Goal: Task Accomplishment & Management: Manage account settings

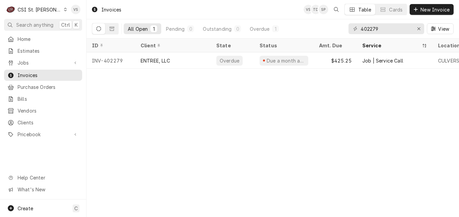
click at [64, 10] on icon "Dynamic Content Wrapper" at bounding box center [65, 9] width 3 height 3
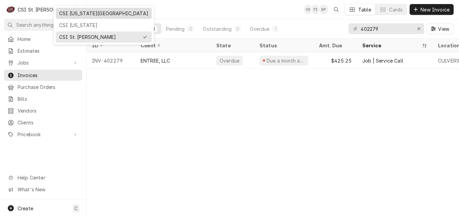
click at [78, 15] on div "CSI [US_STATE][GEOGRAPHIC_DATA]" at bounding box center [103, 13] width 89 height 7
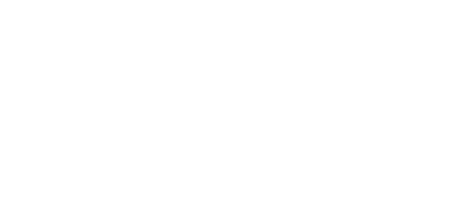
click at [47, 74] on div "Dynamic Content Wrapper" at bounding box center [229, 108] width 459 height 217
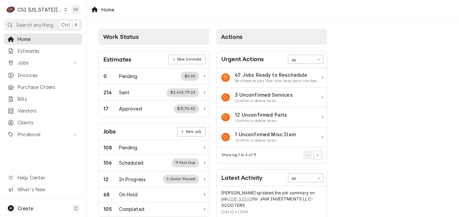
click at [26, 74] on span "Invoices" at bounding box center [48, 75] width 61 height 7
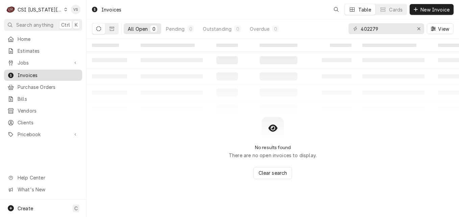
click at [25, 72] on span "Invoices" at bounding box center [48, 75] width 61 height 7
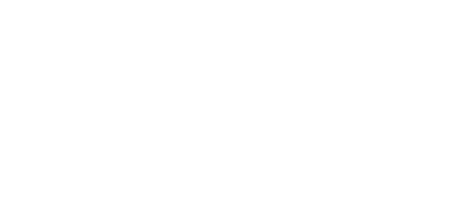
drag, startPoint x: 381, startPoint y: 28, endPoint x: 380, endPoint y: 31, distance: 3.9
click at [347, 31] on div "Dynamic Content Wrapper" at bounding box center [229, 108] width 459 height 217
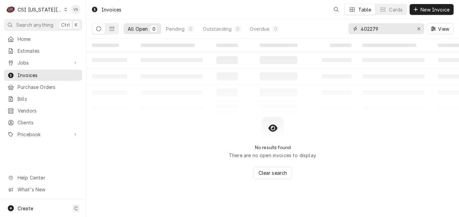
click at [350, 30] on div "402279" at bounding box center [386, 28] width 76 height 11
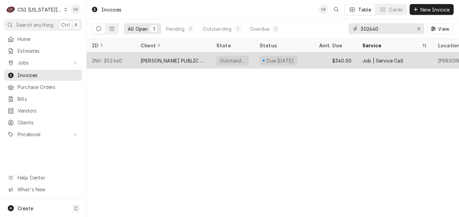
type input "302640"
click at [177, 63] on div "LAWRENCE PUBLIC SCHOOLS USD #497" at bounding box center [173, 60] width 76 height 16
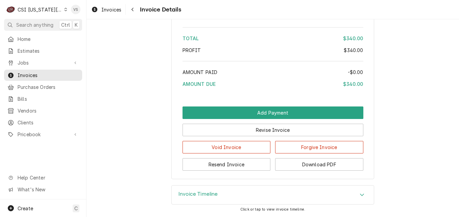
scroll to position [1182, 0]
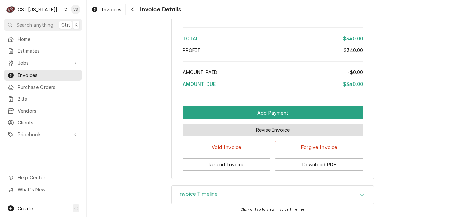
click at [252, 136] on button "Revise Invoice" at bounding box center [272, 130] width 181 height 13
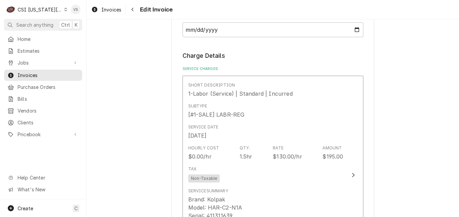
scroll to position [676, 0]
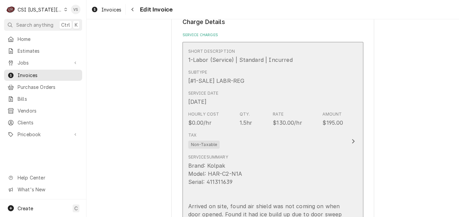
click at [308, 150] on div "Tax Non-Taxable" at bounding box center [265, 140] width 155 height 22
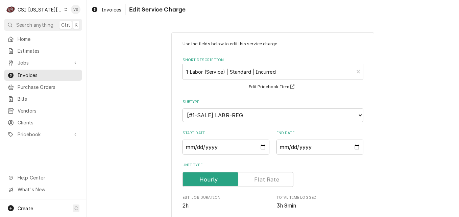
scroll to position [169, 0]
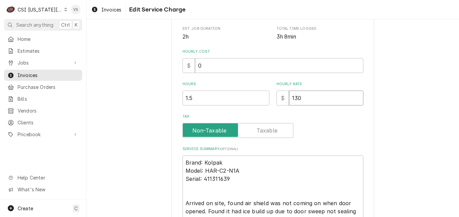
drag, startPoint x: 302, startPoint y: 98, endPoint x: 289, endPoint y: 99, distance: 13.6
click at [289, 99] on input "130" at bounding box center [326, 98] width 74 height 15
click at [305, 97] on input "130" at bounding box center [326, 98] width 74 height 15
drag, startPoint x: 305, startPoint y: 97, endPoint x: 285, endPoint y: 98, distance: 19.6
click at [285, 98] on div "$ 130" at bounding box center [319, 98] width 87 height 15
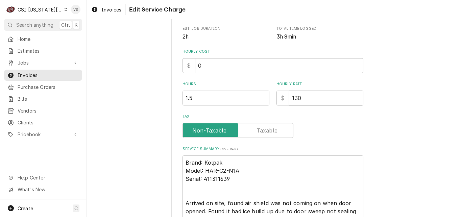
type textarea "x"
type input "0"
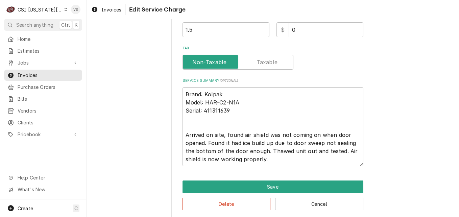
scroll to position [245, 0]
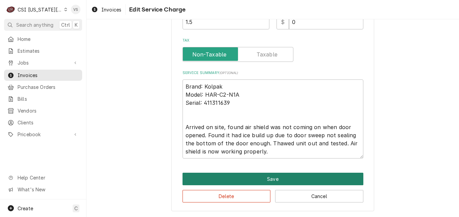
click at [265, 177] on button "Save" at bounding box center [272, 179] width 181 height 13
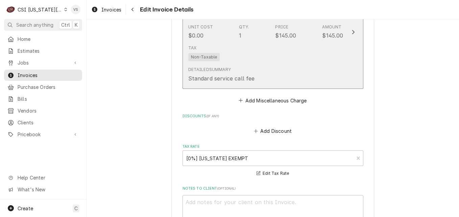
scroll to position [1202, 0]
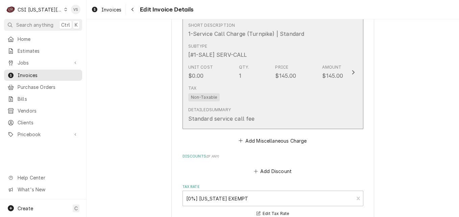
click at [281, 116] on div "Detailed Summary Standard service call fee" at bounding box center [265, 114] width 155 height 21
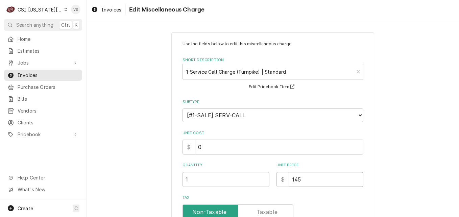
drag, startPoint x: 300, startPoint y: 178, endPoint x: 289, endPoint y: 179, distance: 11.6
click at [289, 179] on input "145" at bounding box center [326, 179] width 74 height 15
type textarea "x"
type input "0"
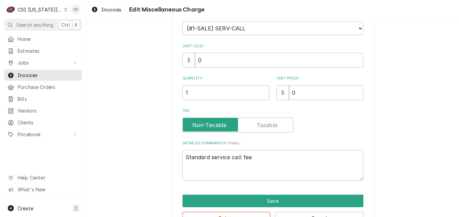
scroll to position [101, 0]
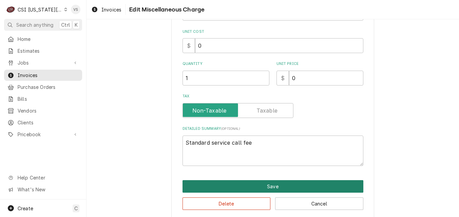
click at [268, 186] on button "Save" at bounding box center [272, 186] width 181 height 13
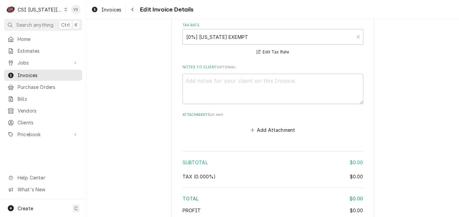
scroll to position [1079, 0]
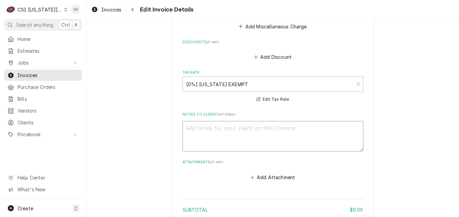
click at [196, 128] on textarea "Notes to Client ( optional )" at bounding box center [272, 136] width 181 height 30
type textarea "x"
type textarea "C"
type textarea "x"
type textarea "Co"
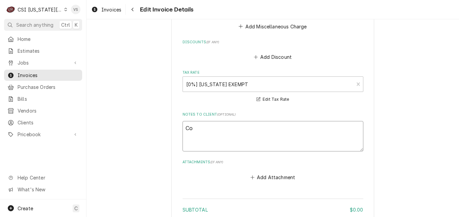
type textarea "x"
type textarea "Con"
type textarea "x"
type textarea "Cond"
type textarea "x"
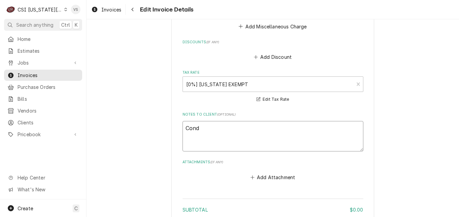
type textarea "Condc"
type textarea "x"
type textarea "Cond"
type textarea "x"
type textarea "Con"
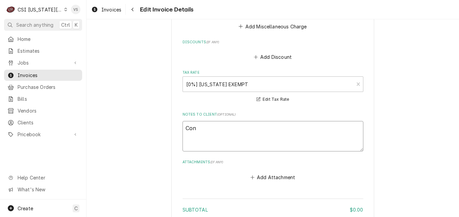
type textarea "x"
type textarea "Conc"
type textarea "x"
type textarea "Conce"
type textarea "x"
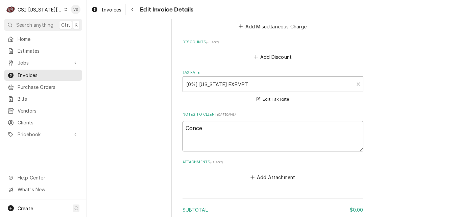
type textarea "Conces"
type textarea "x"
type textarea "Concess"
type textarea "x"
type textarea "Concessi"
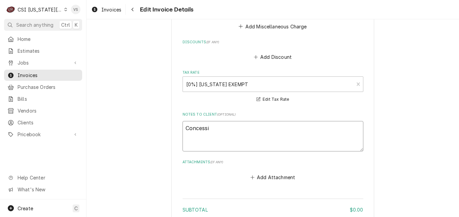
type textarea "x"
type textarea "Concessio"
type textarea "x"
type textarea "Concession"
type textarea "x"
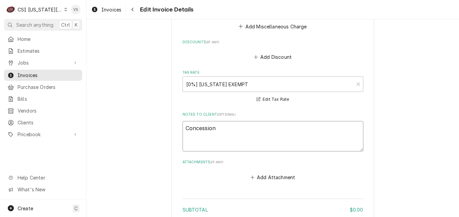
type textarea "Concession"
type textarea "x"
type textarea "Concession p"
type textarea "x"
type textarea "Concession pe"
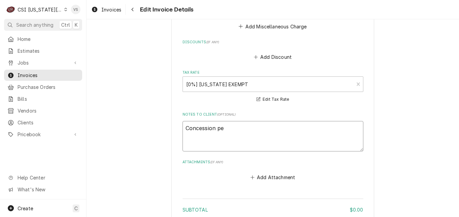
type textarea "x"
type textarea "Concession per"
type textarea "x"
type textarea "Concession per"
type textarea "x"
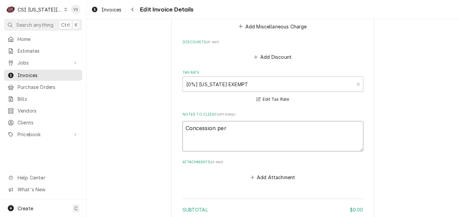
type textarea "Concession per P"
type textarea "x"
type textarea "Concession per Ph"
type textarea "x"
type textarea "Concession per Phi"
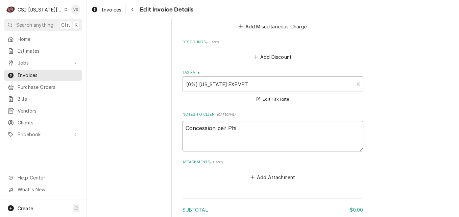
type textarea "x"
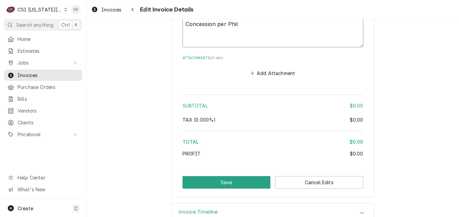
scroll to position [1202, 0]
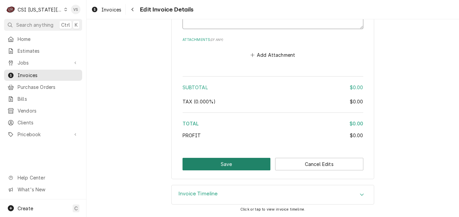
type textarea "Concession per Phil"
click at [183, 164] on button "Save" at bounding box center [226, 164] width 88 height 13
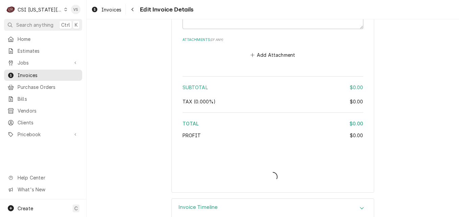
type textarea "x"
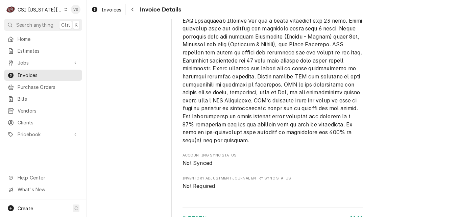
scroll to position [1124, 0]
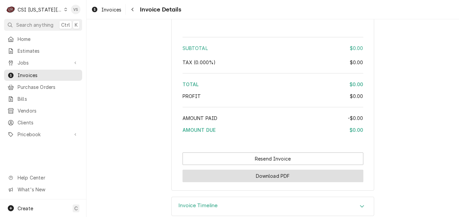
click at [291, 182] on button "Download PDF" at bounding box center [272, 176] width 181 height 13
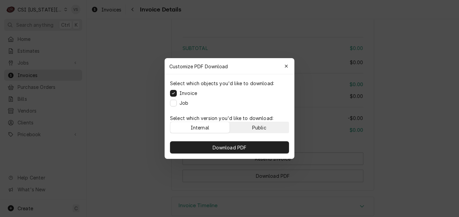
click at [259, 130] on div "Public" at bounding box center [259, 127] width 14 height 7
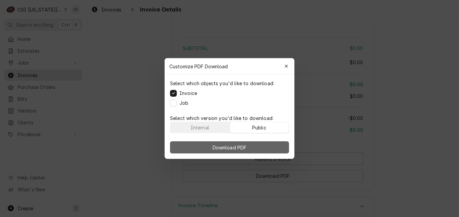
click at [259, 145] on button "Download PDF" at bounding box center [229, 147] width 119 height 12
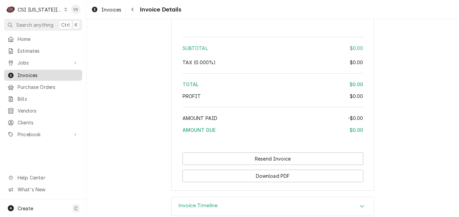
click at [50, 75] on span "Invoices" at bounding box center [48, 75] width 61 height 7
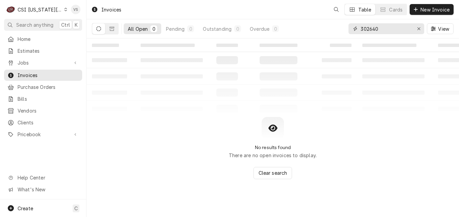
click at [381, 29] on input "302640" at bounding box center [385, 28] width 51 height 11
click at [369, 30] on input "302640" at bounding box center [385, 28] width 51 height 11
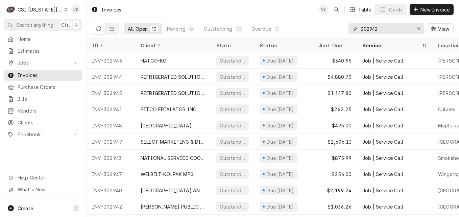
click at [383, 29] on input "302942" at bounding box center [385, 28] width 51 height 11
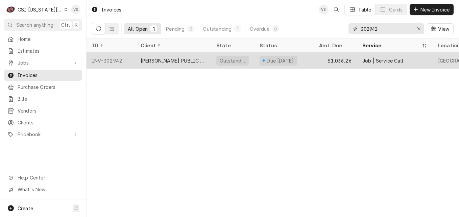
type input "302942"
click at [178, 60] on div "[PERSON_NAME] PUBLIC SCHOOLS USD #497" at bounding box center [173, 60] width 65 height 7
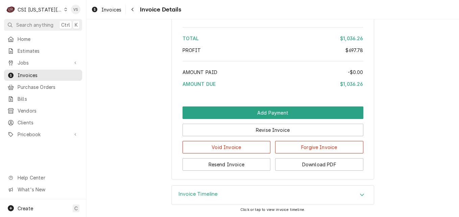
scroll to position [1418, 0]
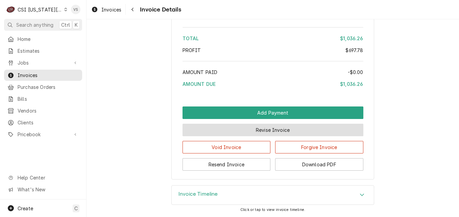
click at [297, 130] on button "Revise Invoice" at bounding box center [272, 130] width 181 height 13
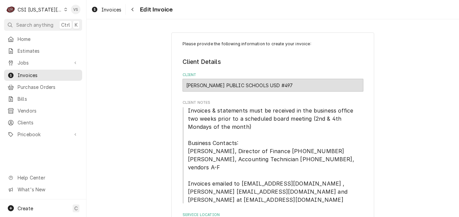
scroll to position [169, 0]
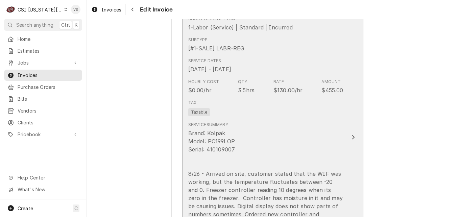
click at [321, 111] on div "Tax Taxable" at bounding box center [265, 108] width 155 height 22
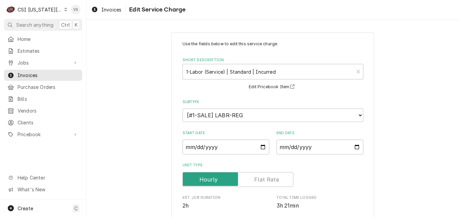
scroll to position [135, 0]
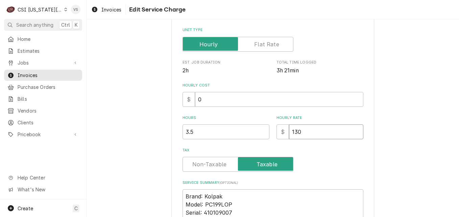
click at [291, 133] on input "130" at bounding box center [326, 131] width 74 height 15
click at [297, 131] on input "130" at bounding box center [326, 131] width 74 height 15
click at [289, 132] on input "130" at bounding box center [326, 131] width 74 height 15
click at [299, 132] on input "130" at bounding box center [326, 131] width 74 height 15
drag, startPoint x: 300, startPoint y: 131, endPoint x: 290, endPoint y: 131, distance: 10.5
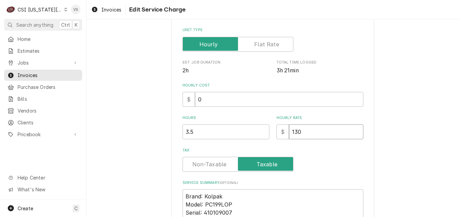
click at [290, 131] on input "130" at bounding box center [326, 131] width 74 height 15
type textarea "x"
type input "0"
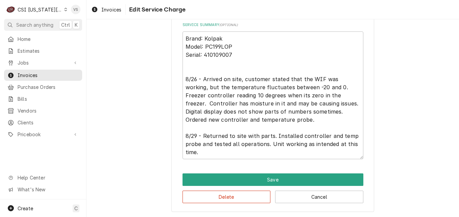
scroll to position [294, 0]
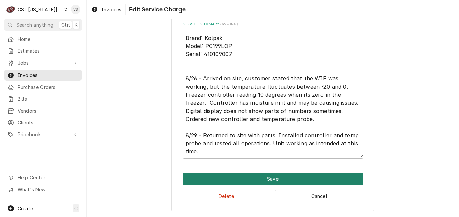
click at [245, 181] on button "Save" at bounding box center [272, 179] width 181 height 13
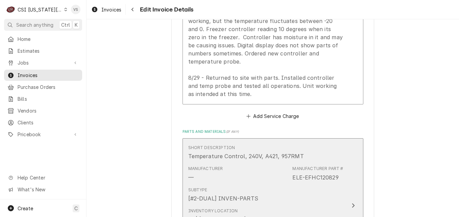
scroll to position [1039, 0]
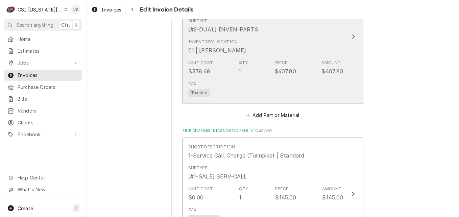
click at [285, 46] on div "Inventory Location 01 | ZACH WILSON" at bounding box center [265, 46] width 155 height 21
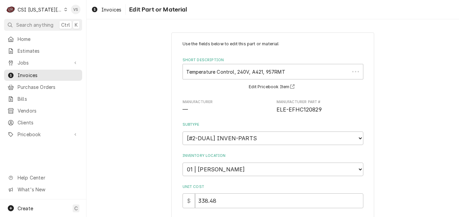
type textarea "x"
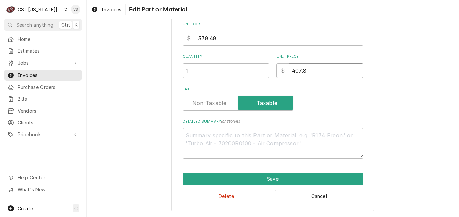
click at [290, 71] on input "407.8" at bounding box center [326, 70] width 74 height 15
type input "0"
type textarea "x"
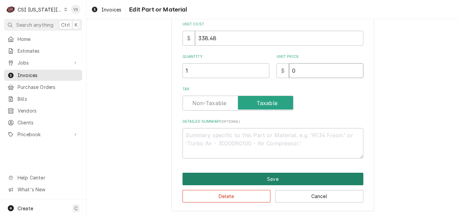
type input "0"
click at [264, 180] on button "Save" at bounding box center [272, 179] width 181 height 13
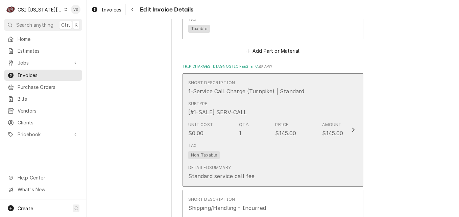
scroll to position [1115, 0]
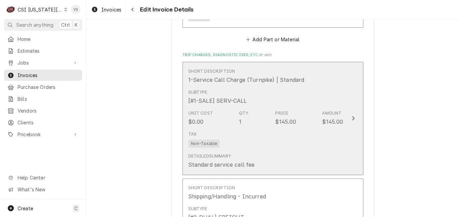
click at [299, 106] on div "Subtype [#1-SALE] SERV-CALL" at bounding box center [265, 96] width 155 height 21
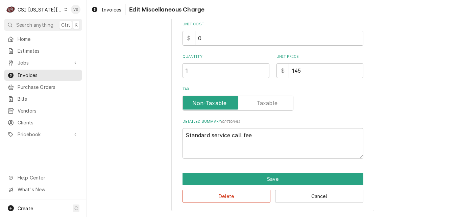
scroll to position [57, 0]
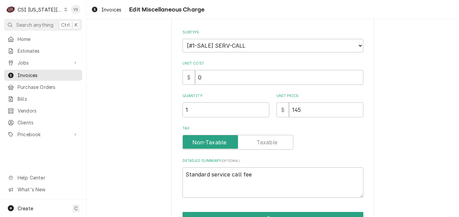
type textarea "x"
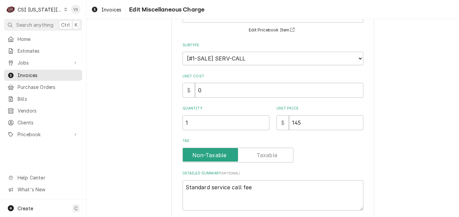
scroll to position [0, 0]
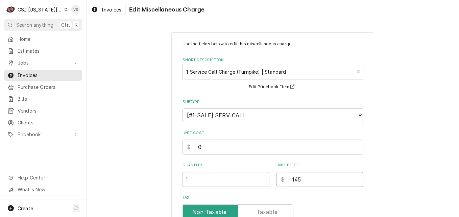
drag, startPoint x: 301, startPoint y: 180, endPoint x: 290, endPoint y: 181, distance: 11.3
click at [290, 181] on input "145" at bounding box center [326, 179] width 74 height 15
type input "0"
type textarea "x"
click at [300, 179] on input "0" at bounding box center [326, 179] width 74 height 15
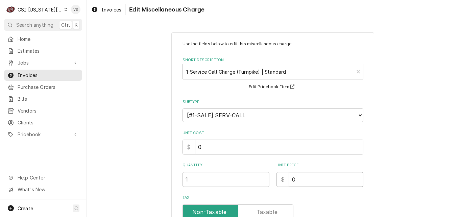
type input "0"
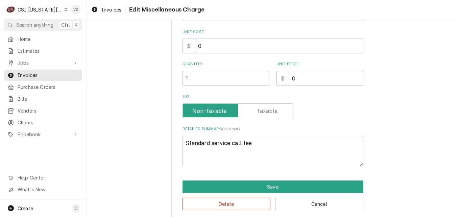
scroll to position [101, 0]
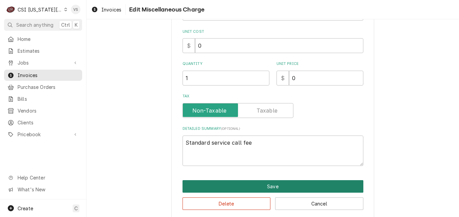
click at [257, 185] on button "Save" at bounding box center [272, 186] width 181 height 13
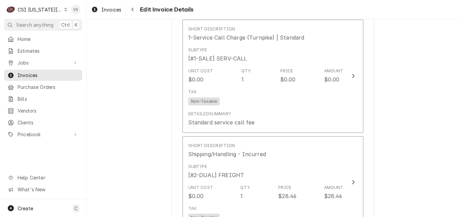
scroll to position [1326, 0]
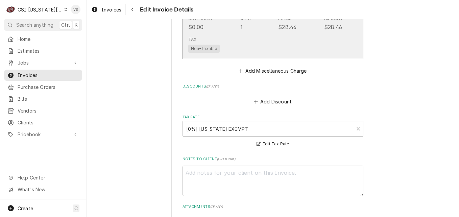
click at [301, 49] on div "Tax Non-Taxable" at bounding box center [265, 45] width 155 height 22
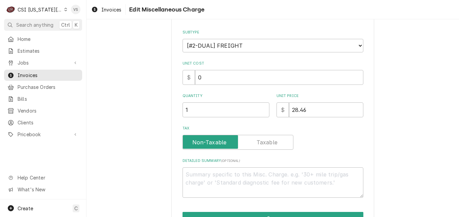
type textarea "x"
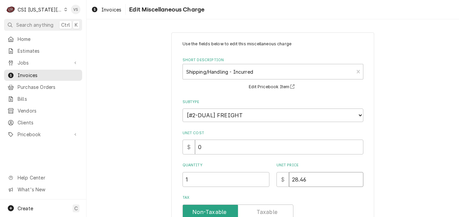
drag, startPoint x: 310, startPoint y: 178, endPoint x: 290, endPoint y: 179, distance: 20.6
click at [290, 179] on input "28.46" at bounding box center [326, 179] width 74 height 15
type input "0"
type textarea "x"
type input "0"
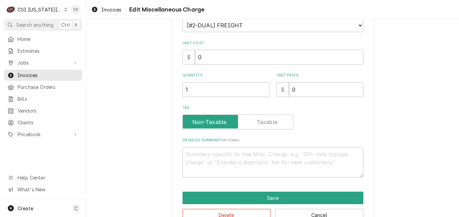
scroll to position [101, 0]
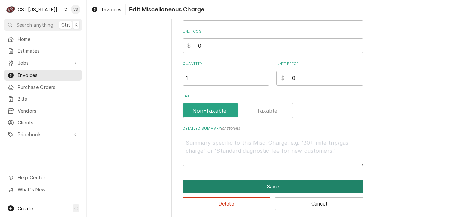
click at [254, 188] on button "Save" at bounding box center [272, 186] width 181 height 13
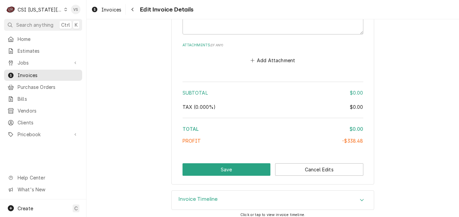
scroll to position [1493, 0]
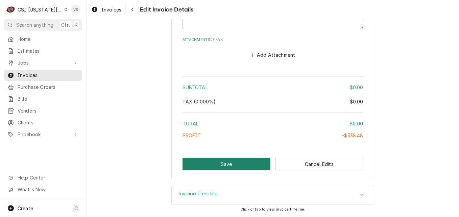
click at [240, 165] on button "Save" at bounding box center [226, 164] width 88 height 13
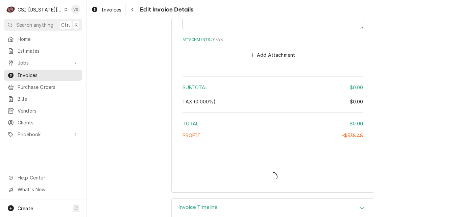
type textarea "x"
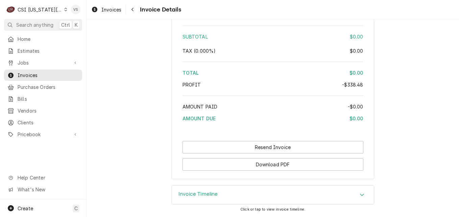
scroll to position [1361, 0]
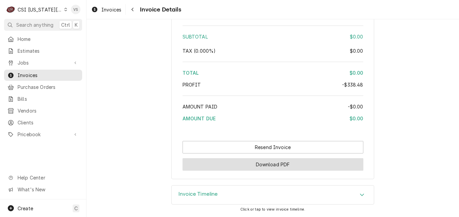
click at [277, 165] on button "Download PDF" at bounding box center [272, 164] width 181 height 13
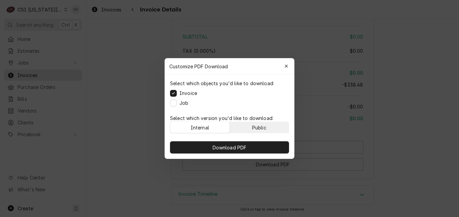
click at [259, 123] on button "Public" at bounding box center [259, 127] width 59 height 11
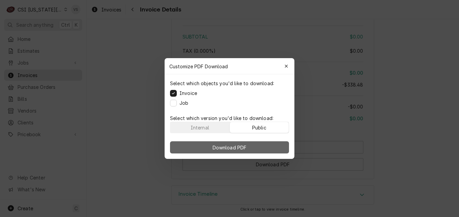
click at [263, 144] on button "Download PDF" at bounding box center [229, 147] width 119 height 12
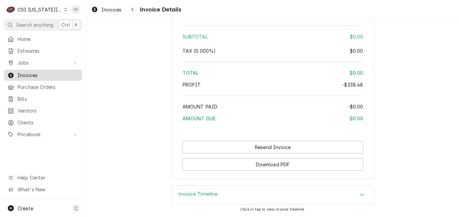
click at [38, 73] on span "Invoices" at bounding box center [48, 75] width 61 height 7
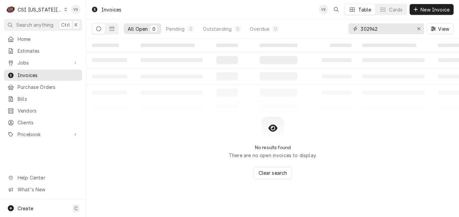
drag, startPoint x: 375, startPoint y: 28, endPoint x: 379, endPoint y: 29, distance: 4.8
click at [355, 29] on div "302942" at bounding box center [386, 28] width 76 height 11
click at [379, 29] on input "302942" at bounding box center [385, 28] width 51 height 11
click at [380, 28] on input "302942" at bounding box center [385, 28] width 51 height 11
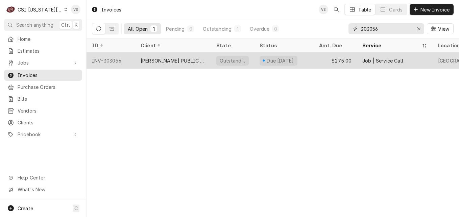
type input "303056"
click at [186, 58] on div "[PERSON_NAME] PUBLIC SCHOOLS USD #497" at bounding box center [173, 60] width 65 height 7
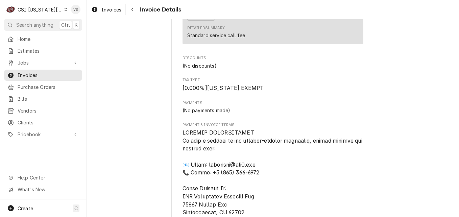
scroll to position [1182, 0]
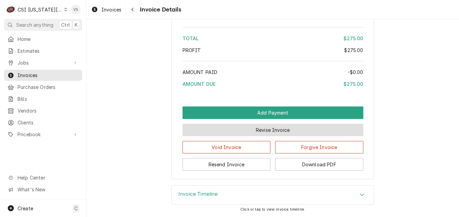
click at [276, 133] on button "Revise Invoice" at bounding box center [272, 130] width 181 height 13
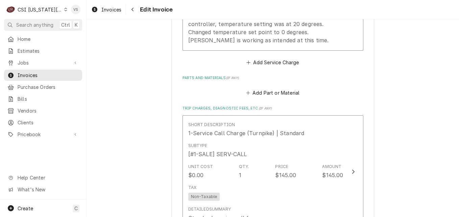
scroll to position [845, 0]
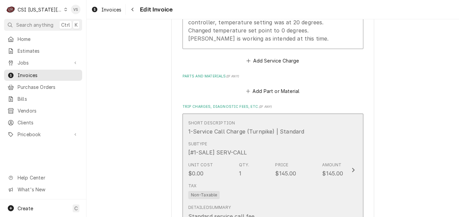
click at [291, 133] on div "1-Service Call Charge (Turnpike) | Standard" at bounding box center [246, 131] width 116 height 8
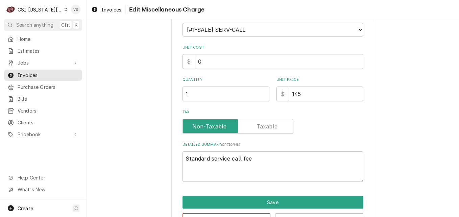
scroll to position [101, 0]
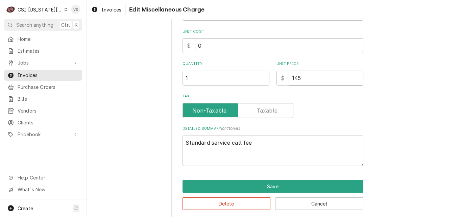
click at [289, 79] on input "145" at bounding box center [326, 78] width 74 height 15
type textarea "x"
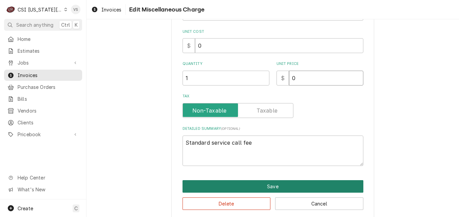
type input "0"
click at [258, 186] on button "Save" at bounding box center [272, 186] width 181 height 13
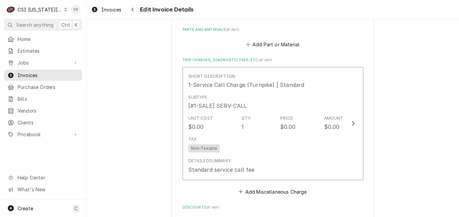
scroll to position [655, 0]
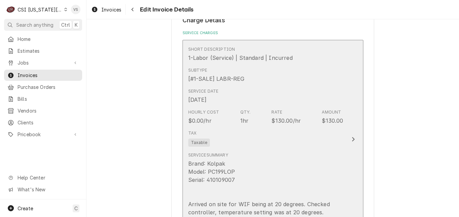
click at [271, 143] on div "Tax Taxable" at bounding box center [265, 138] width 155 height 22
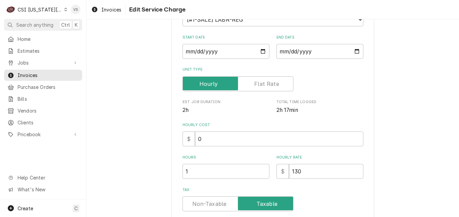
scroll to position [101, 0]
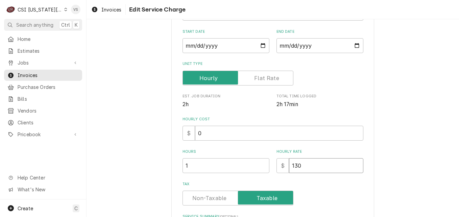
click at [305, 164] on input "130" at bounding box center [326, 165] width 74 height 15
drag, startPoint x: 300, startPoint y: 165, endPoint x: 289, endPoint y: 166, distance: 10.8
click at [289, 166] on input "130" at bounding box center [326, 165] width 74 height 15
type textarea "x"
type input "0"
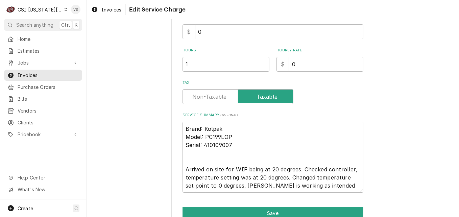
scroll to position [8, 0]
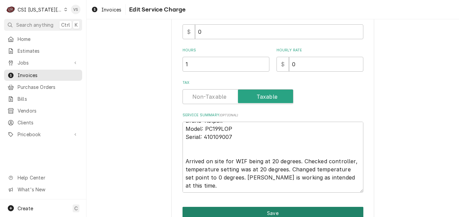
click at [257, 210] on button "Save" at bounding box center [272, 213] width 181 height 13
type textarea "x"
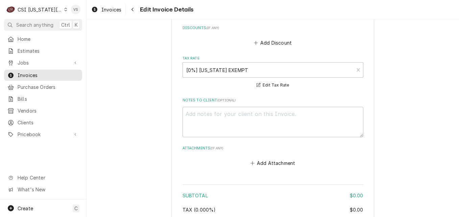
scroll to position [1086, 0]
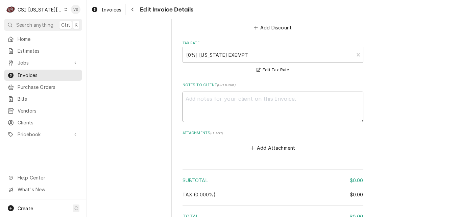
click at [203, 103] on textarea "Notes to Client ( optional )" at bounding box center [272, 107] width 181 height 30
type textarea "Concession per Phil"
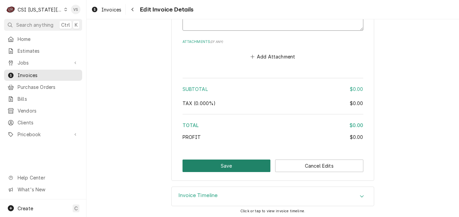
scroll to position [1179, 0]
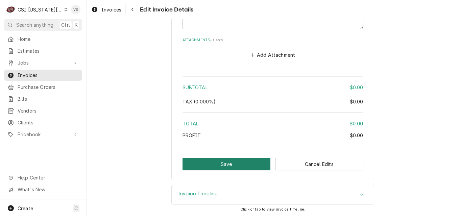
click at [235, 162] on button "Save" at bounding box center [226, 164] width 88 height 13
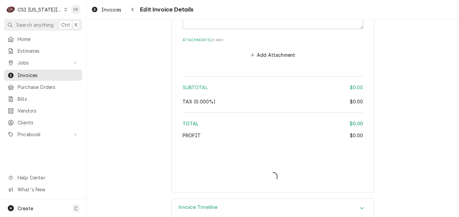
type textarea "x"
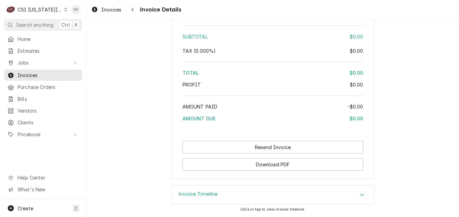
scroll to position [1151, 0]
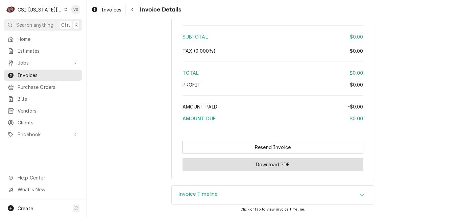
click at [269, 167] on button "Download PDF" at bounding box center [272, 164] width 181 height 13
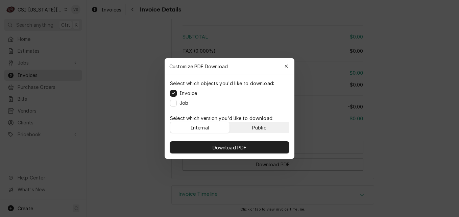
click at [249, 127] on button "Public" at bounding box center [259, 127] width 59 height 11
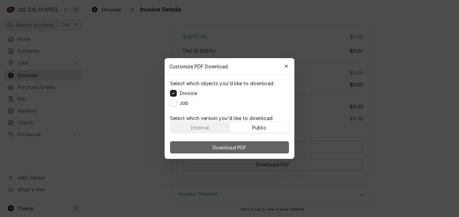
click at [249, 145] on button "Download PDF" at bounding box center [229, 147] width 119 height 12
